Goal: Ask a question: Seek information or help from site administrators or community

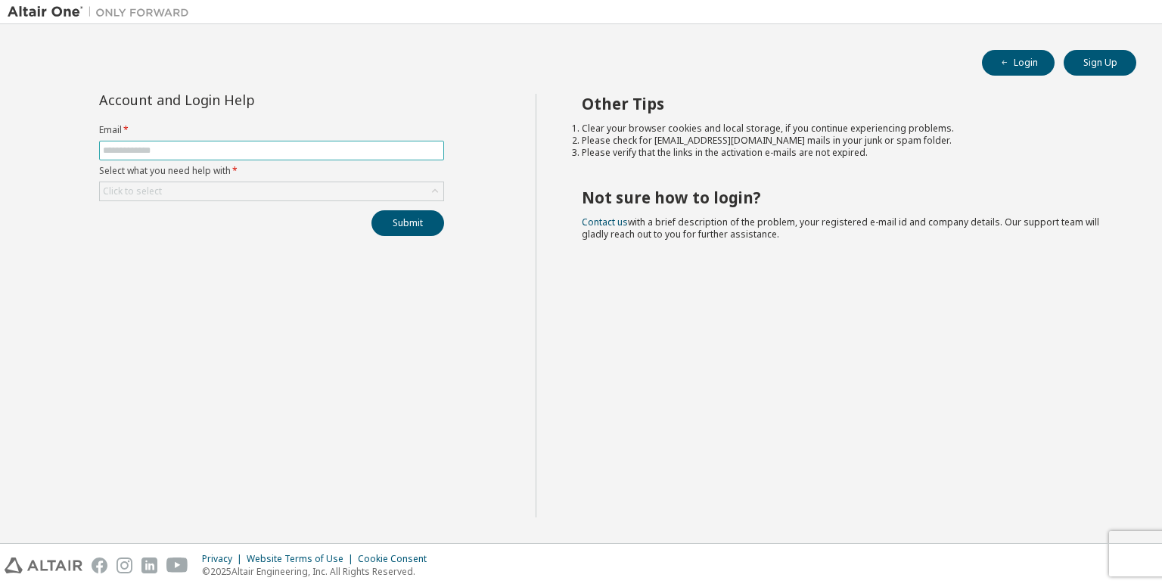
click at [300, 152] on input "text" at bounding box center [271, 150] width 337 height 12
click at [244, 188] on div "Click to select" at bounding box center [271, 191] width 343 height 18
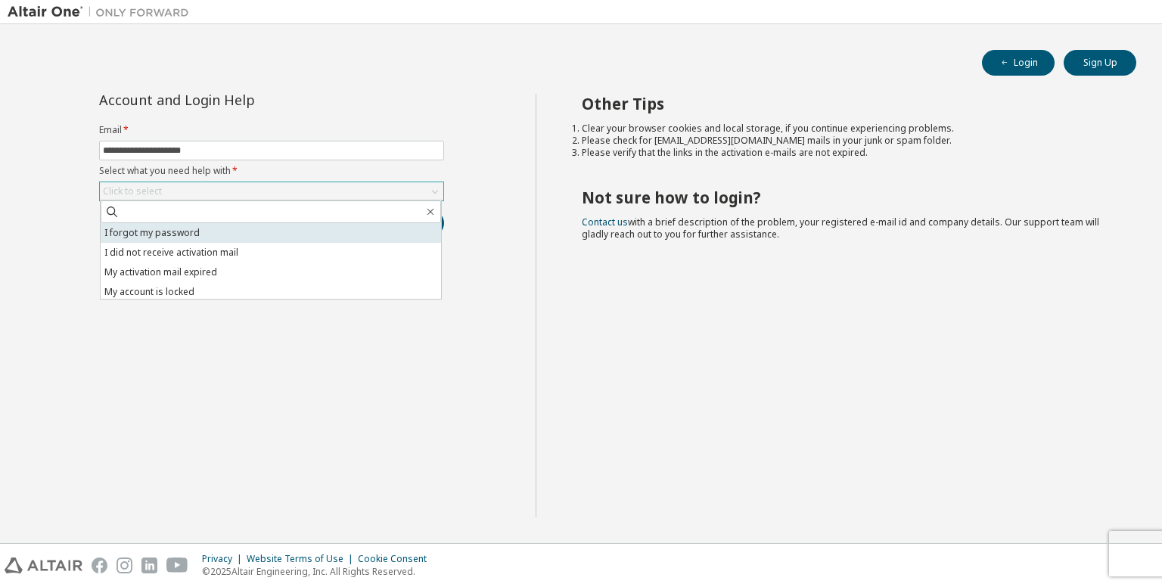
click at [218, 234] on li "I forgot my password" at bounding box center [271, 233] width 340 height 20
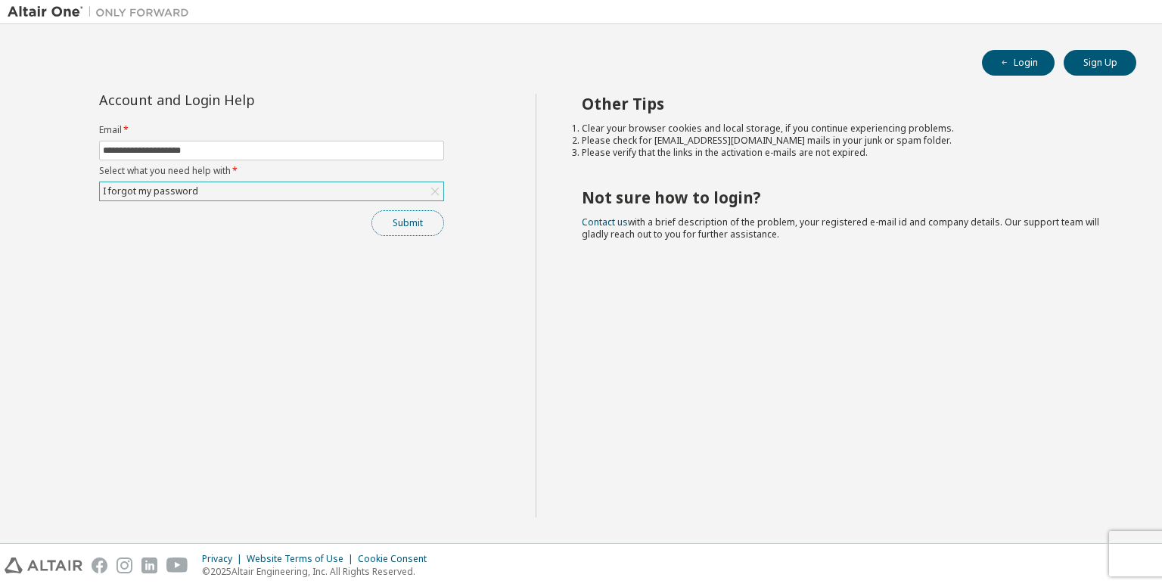
click at [413, 230] on button "Submit" at bounding box center [407, 223] width 73 height 26
click at [414, 222] on button "Submit" at bounding box center [407, 223] width 73 height 26
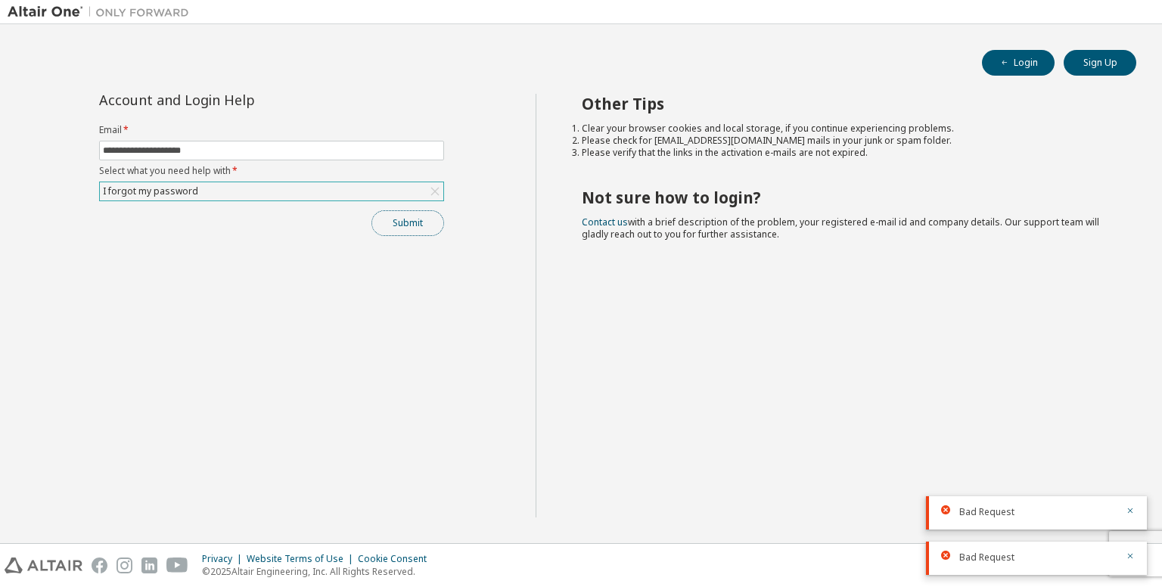
click at [414, 222] on button "Submit" at bounding box center [407, 223] width 73 height 26
click at [342, 188] on div "I forgot my password" at bounding box center [271, 191] width 343 height 18
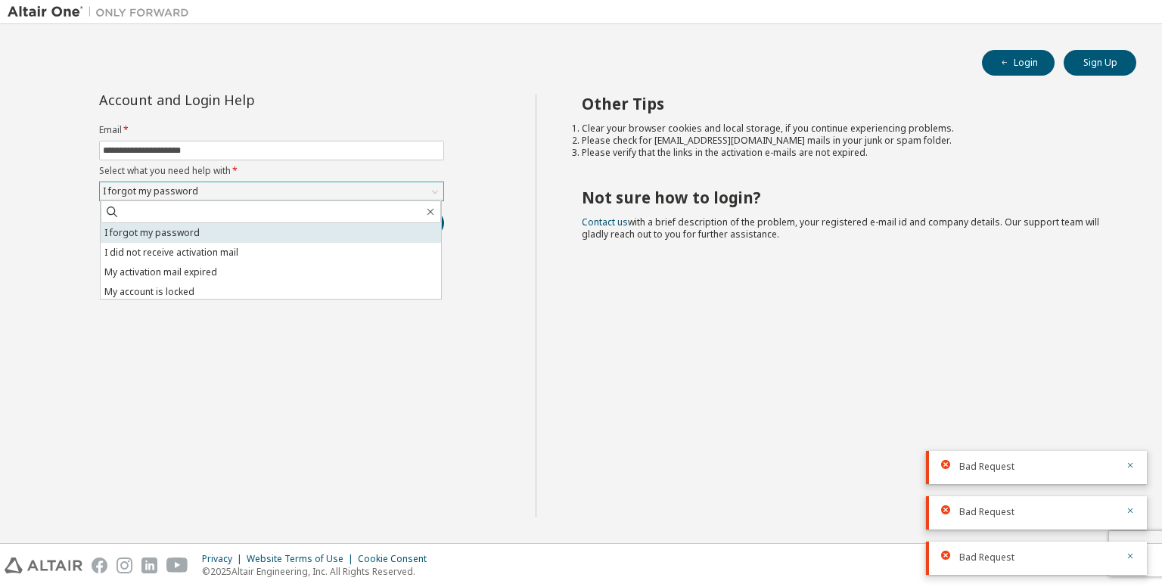
click at [349, 232] on li "I forgot my password" at bounding box center [271, 233] width 340 height 20
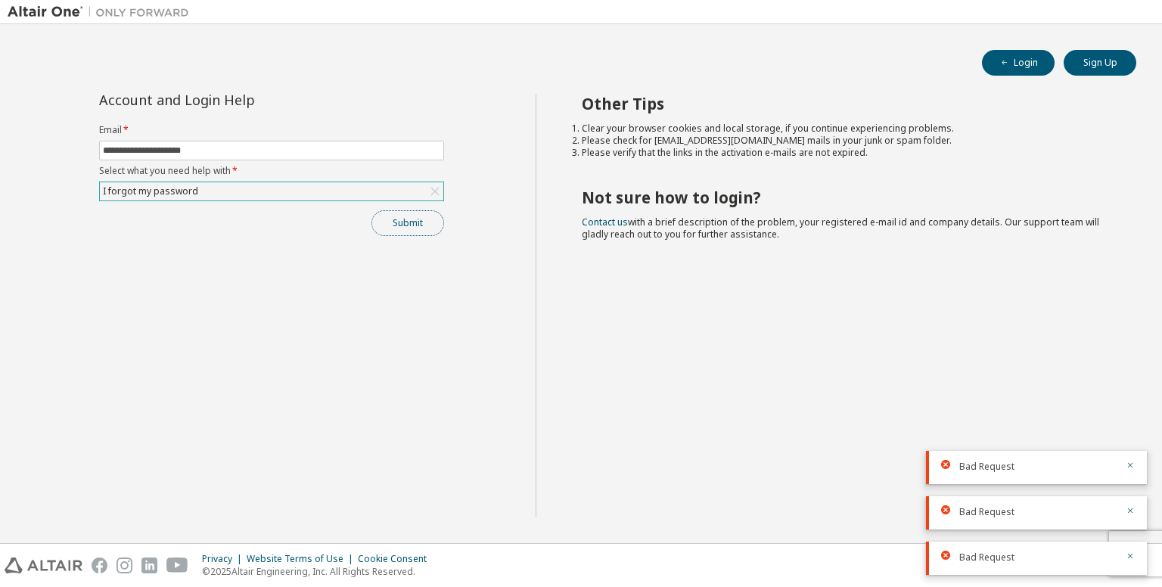
click at [424, 230] on button "Submit" at bounding box center [407, 223] width 73 height 26
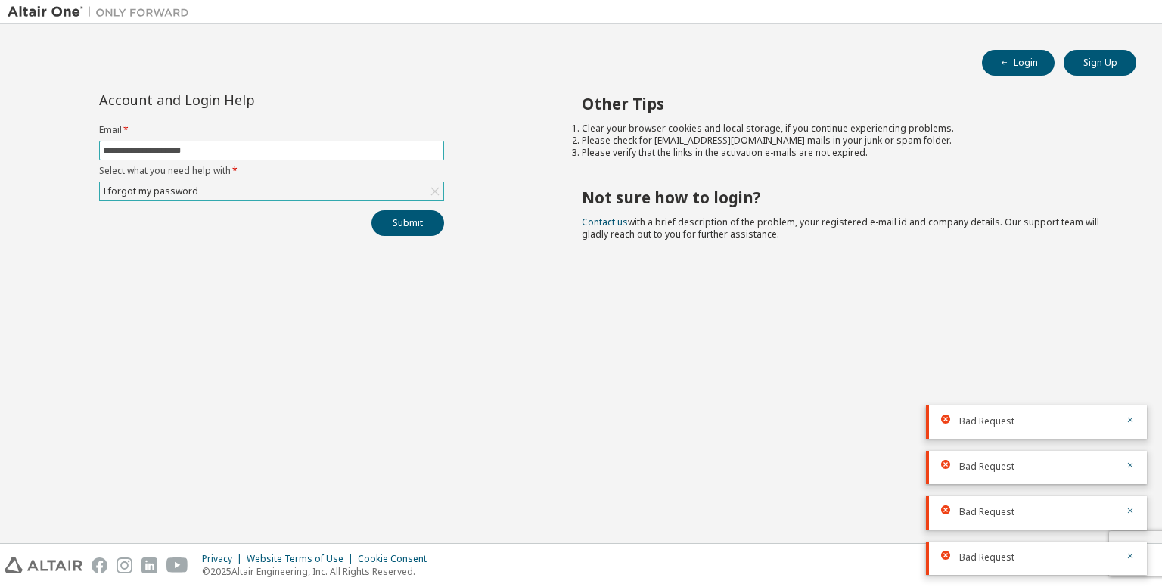
click at [323, 144] on input "**********" at bounding box center [271, 150] width 337 height 12
type input "**********"
click at [402, 215] on button "Submit" at bounding box center [407, 223] width 73 height 26
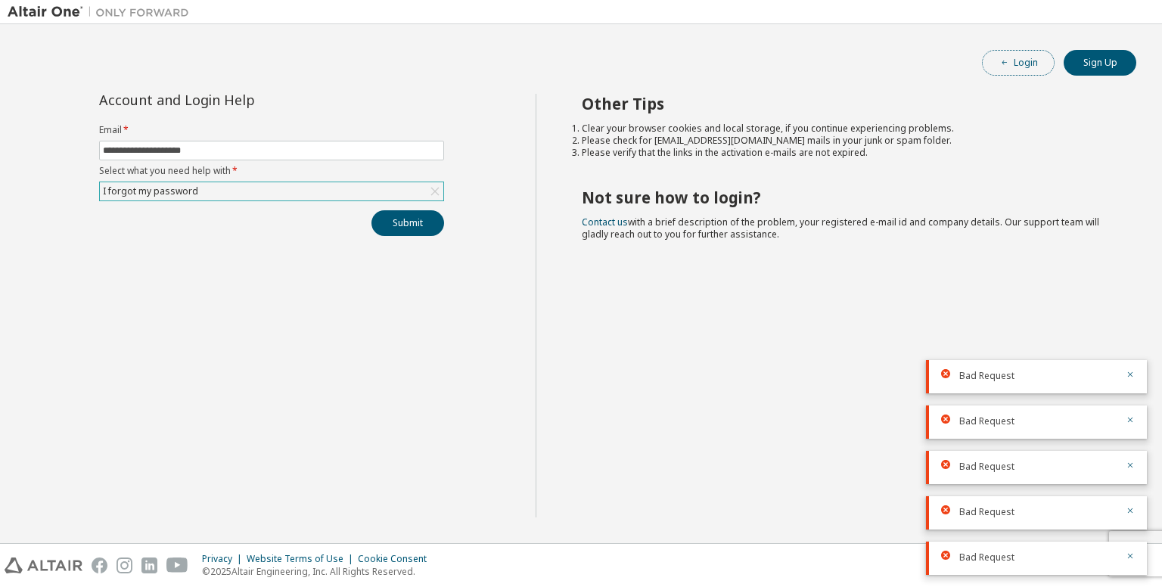
click at [1011, 58] on button "Login" at bounding box center [1018, 63] width 73 height 26
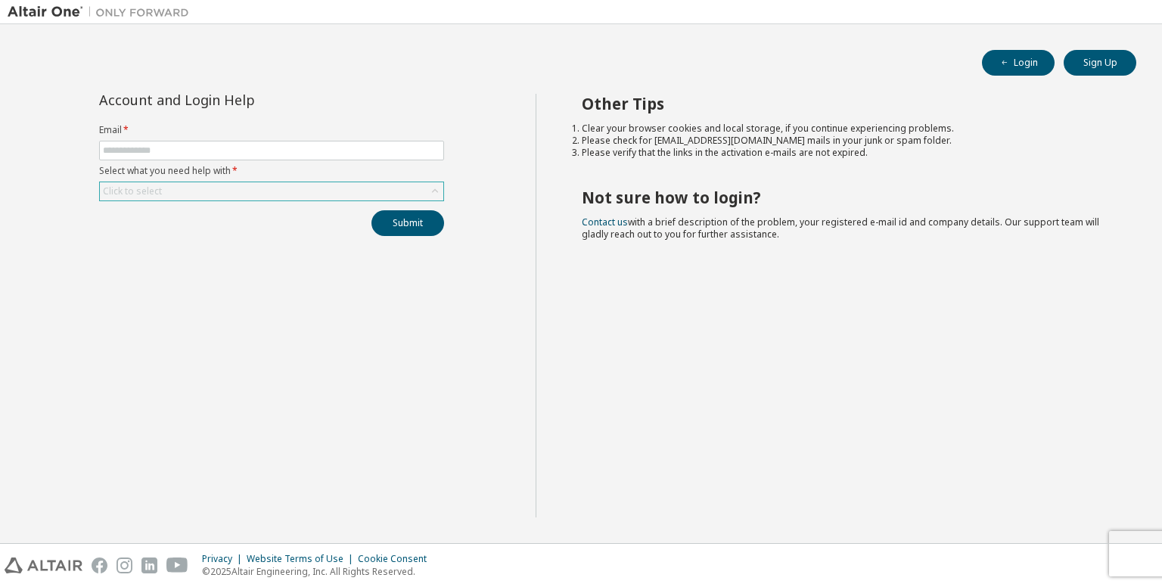
click at [336, 192] on div "Click to select" at bounding box center [271, 191] width 343 height 18
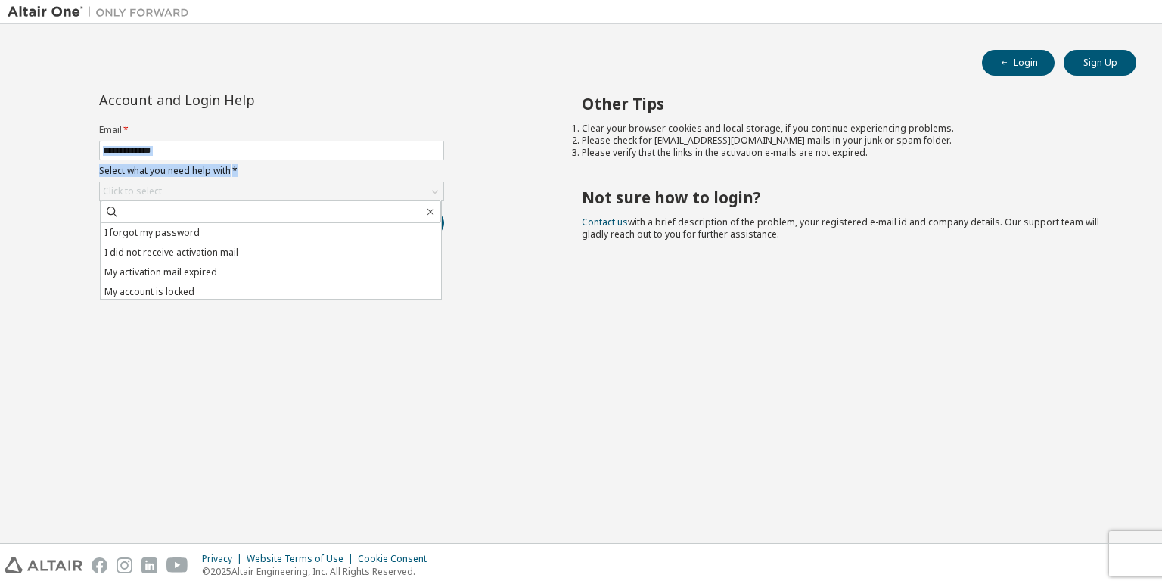
drag, startPoint x: 387, startPoint y: 164, endPoint x: 396, endPoint y: 160, distance: 9.8
click at [396, 160] on form "Email * Select what you need help with * Click to select I forgot my password I…" at bounding box center [271, 162] width 345 height 77
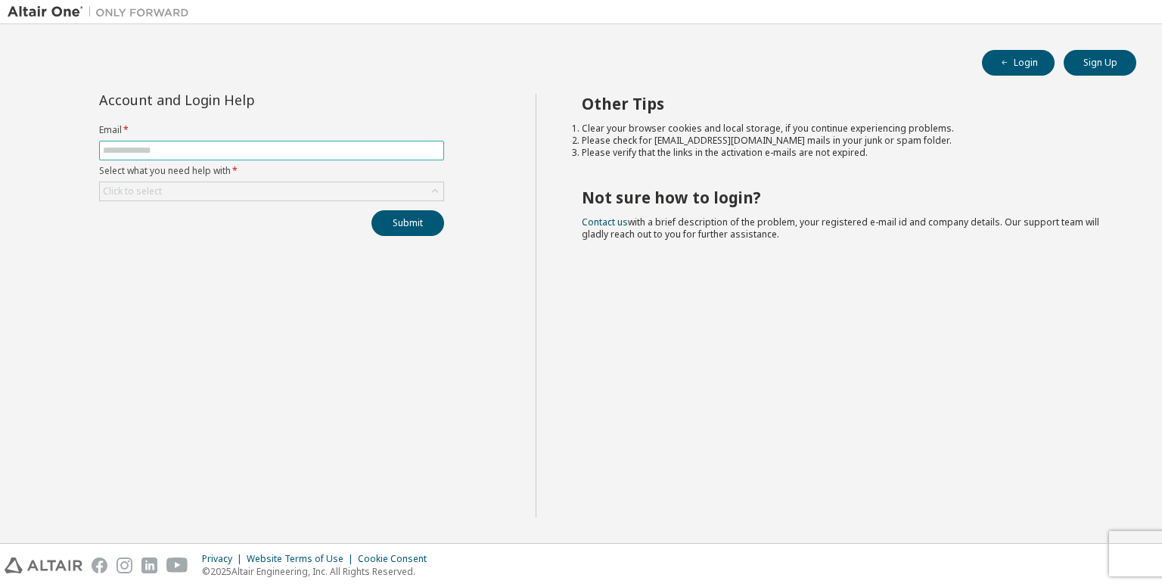
click at [414, 151] on input "text" at bounding box center [271, 150] width 337 height 12
type input "**********"
click at [250, 185] on div "Click to select" at bounding box center [271, 191] width 343 height 18
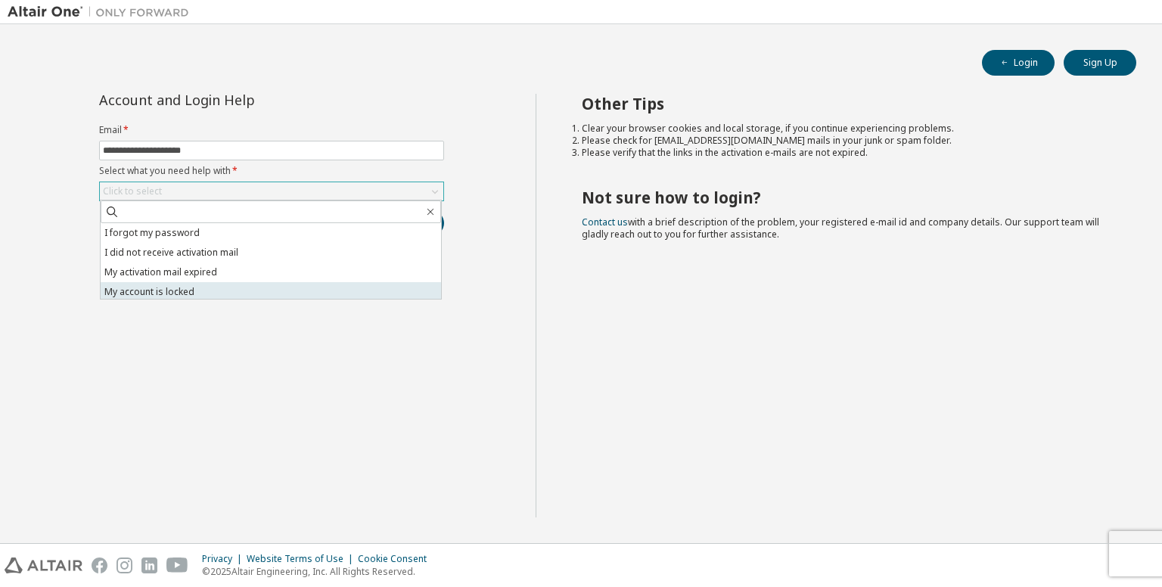
click at [256, 285] on li "My account is locked" at bounding box center [271, 292] width 340 height 20
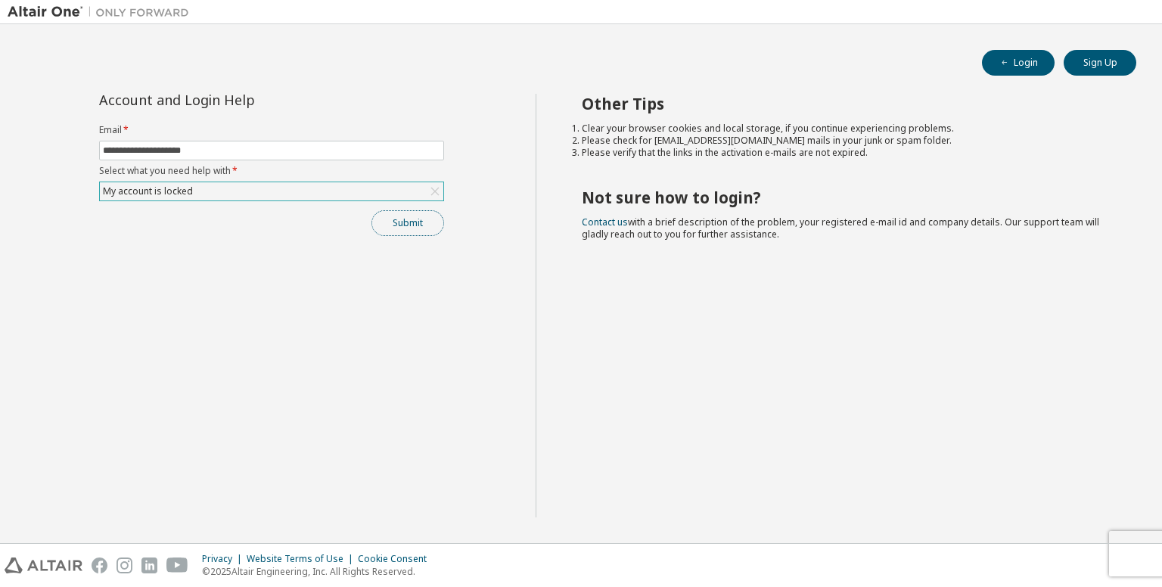
click at [424, 228] on button "Submit" at bounding box center [407, 223] width 73 height 26
